Goal: Information Seeking & Learning: Check status

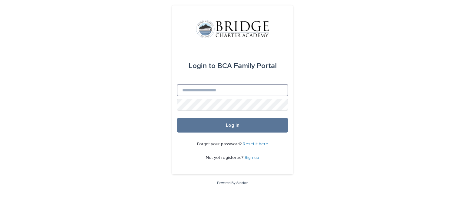
click at [204, 88] on input "Email" at bounding box center [232, 90] width 111 height 12
type input "**********"
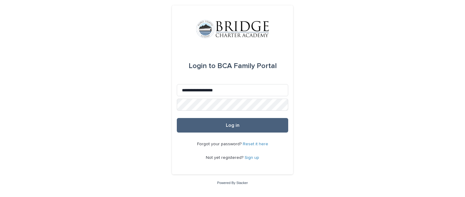
click at [224, 125] on button "Log in" at bounding box center [232, 125] width 111 height 15
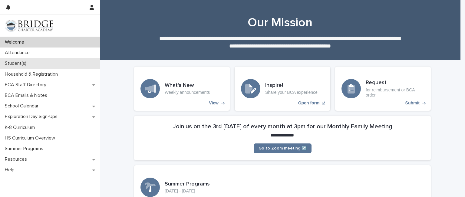
click at [33, 63] on div "Student(s)" at bounding box center [50, 63] width 100 height 11
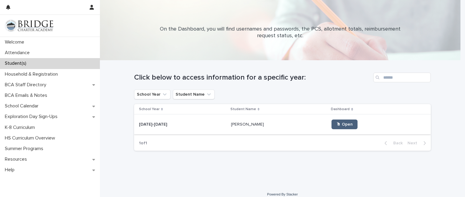
click at [336, 124] on span "🖱 Open" at bounding box center [344, 124] width 16 height 4
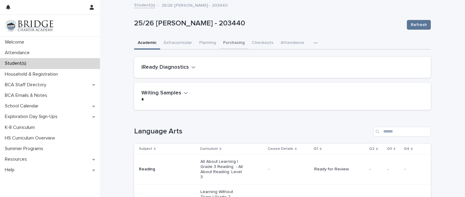
click at [224, 41] on button "Purchasing" at bounding box center [234, 43] width 29 height 13
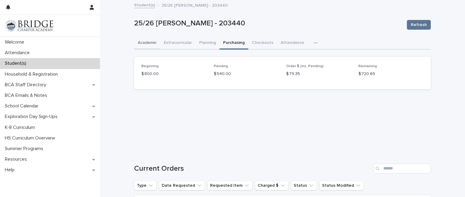
click at [144, 41] on button "Academic" at bounding box center [147, 43] width 26 height 13
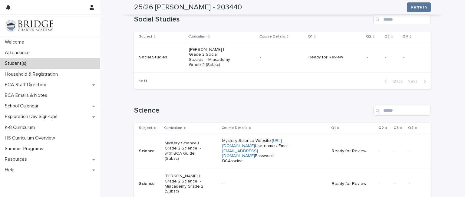
scroll to position [361, 0]
click at [255, 138] on link "[URL][DOMAIN_NAME]" at bounding box center [252, 142] width 60 height 9
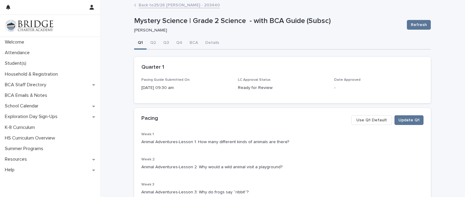
click at [157, 6] on link "Back to 25/26 [PERSON_NAME] - 203440" at bounding box center [179, 4] width 81 height 7
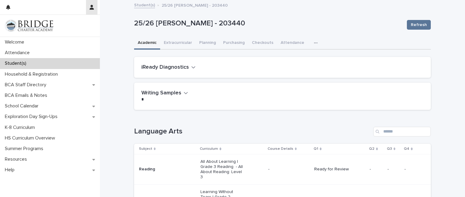
click at [93, 8] on icon "button" at bounding box center [92, 7] width 4 height 5
click at [69, 26] on p "Log Out" at bounding box center [74, 26] width 38 height 10
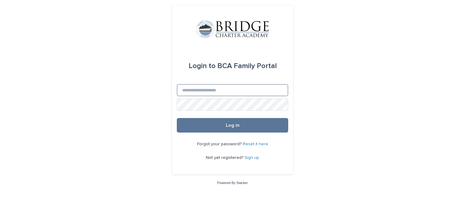
type input "**********"
